Goal: Check status: Check status

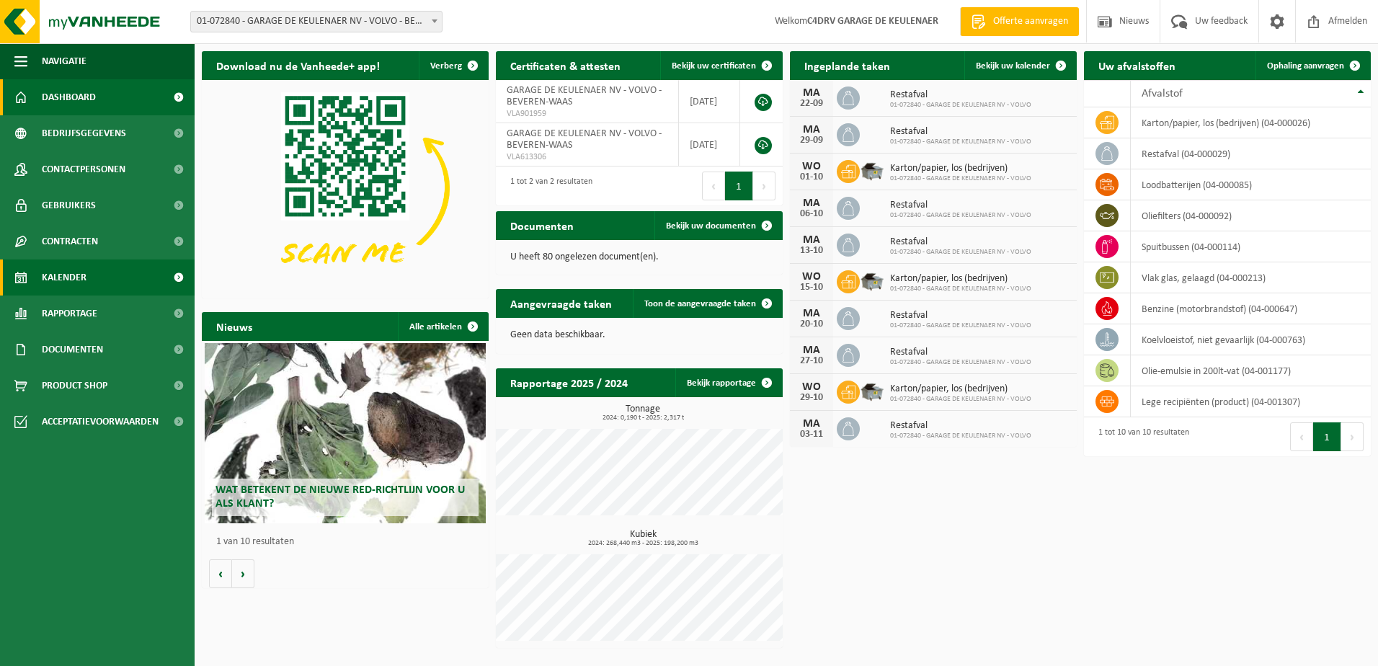
click at [90, 271] on link "Kalender" at bounding box center [97, 277] width 195 height 36
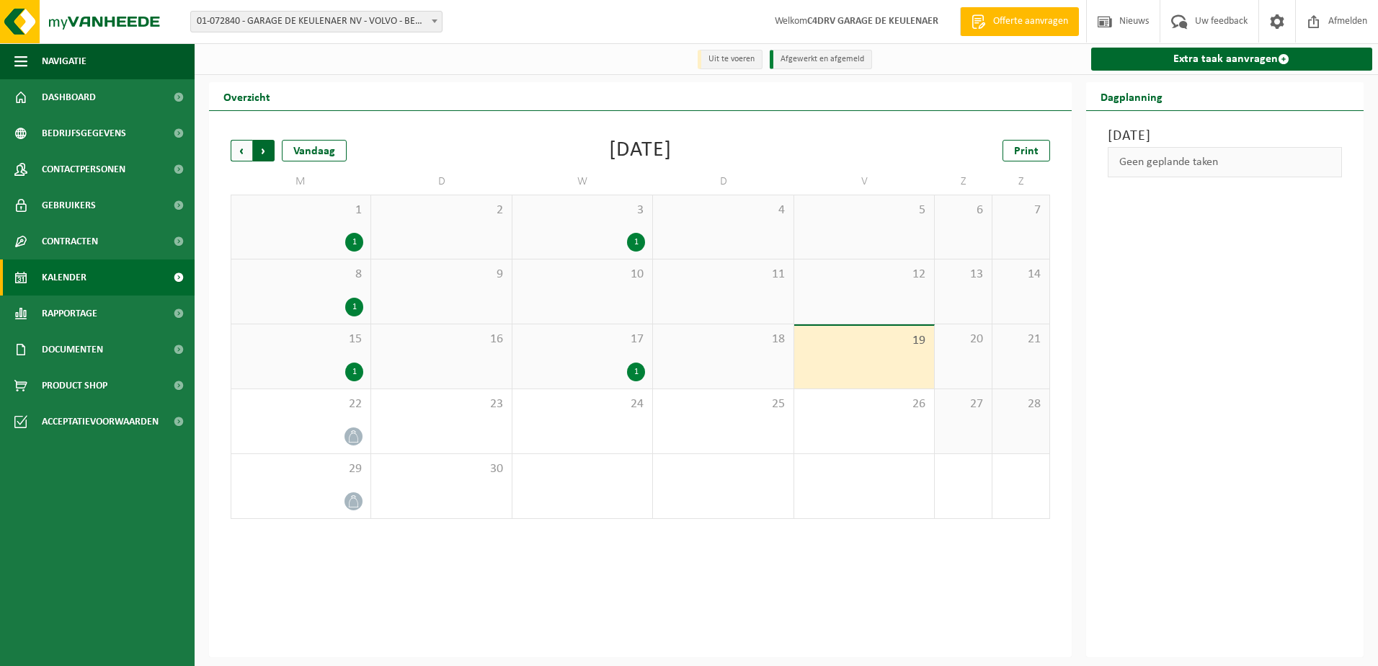
click at [234, 152] on span "Vorige" at bounding box center [242, 151] width 22 height 22
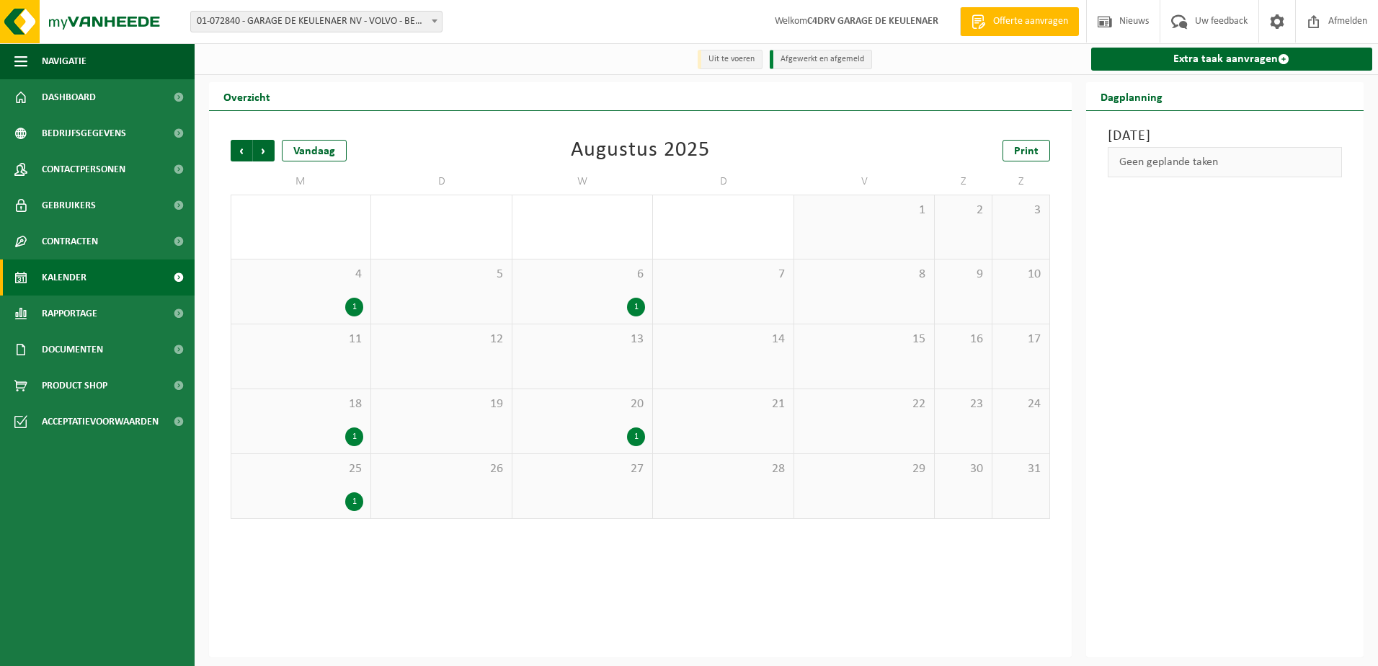
click at [355, 352] on div "11" at bounding box center [300, 356] width 139 height 64
